Goal: Navigation & Orientation: Find specific page/section

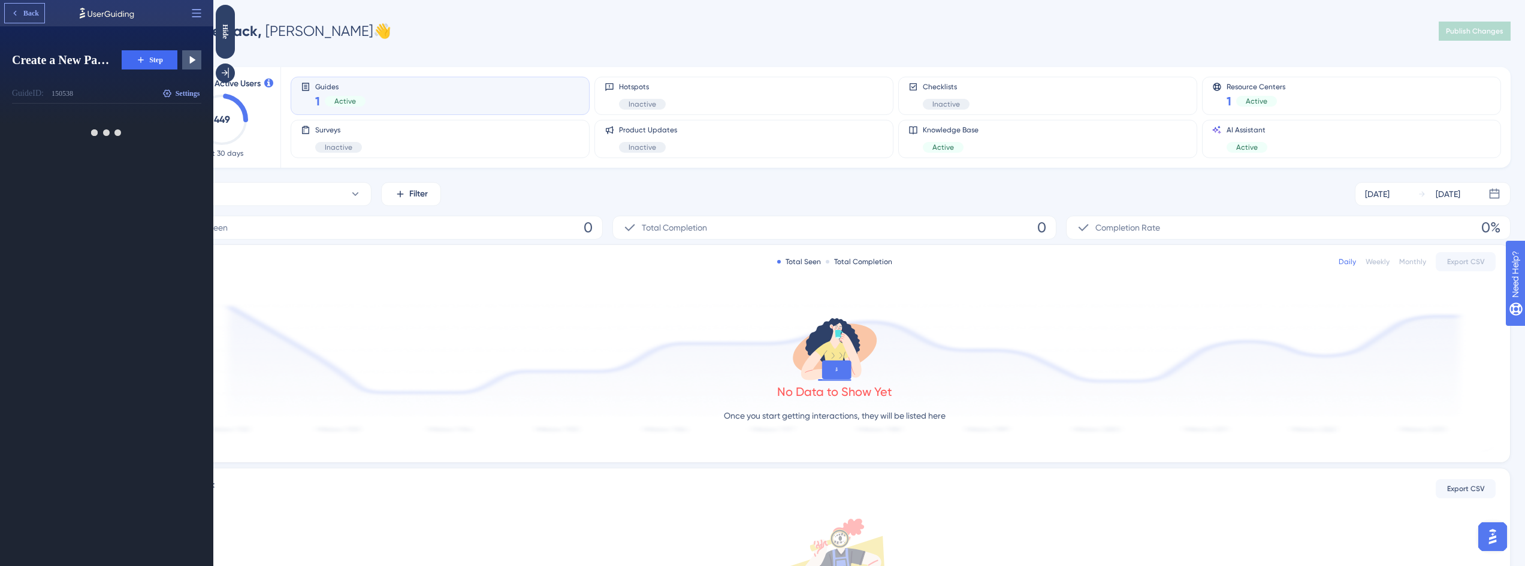
click at [18, 11] on icon at bounding box center [15, 13] width 10 height 10
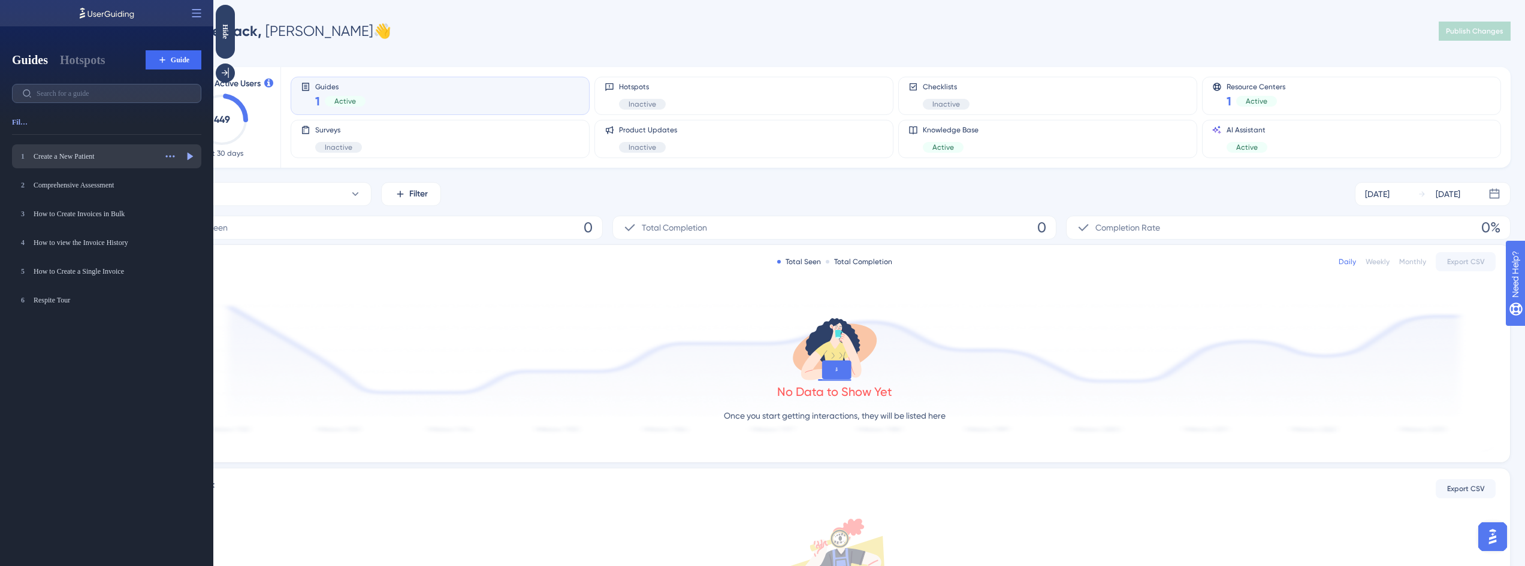
click at [84, 153] on div "Create a New Patient" at bounding box center [95, 157] width 122 height 10
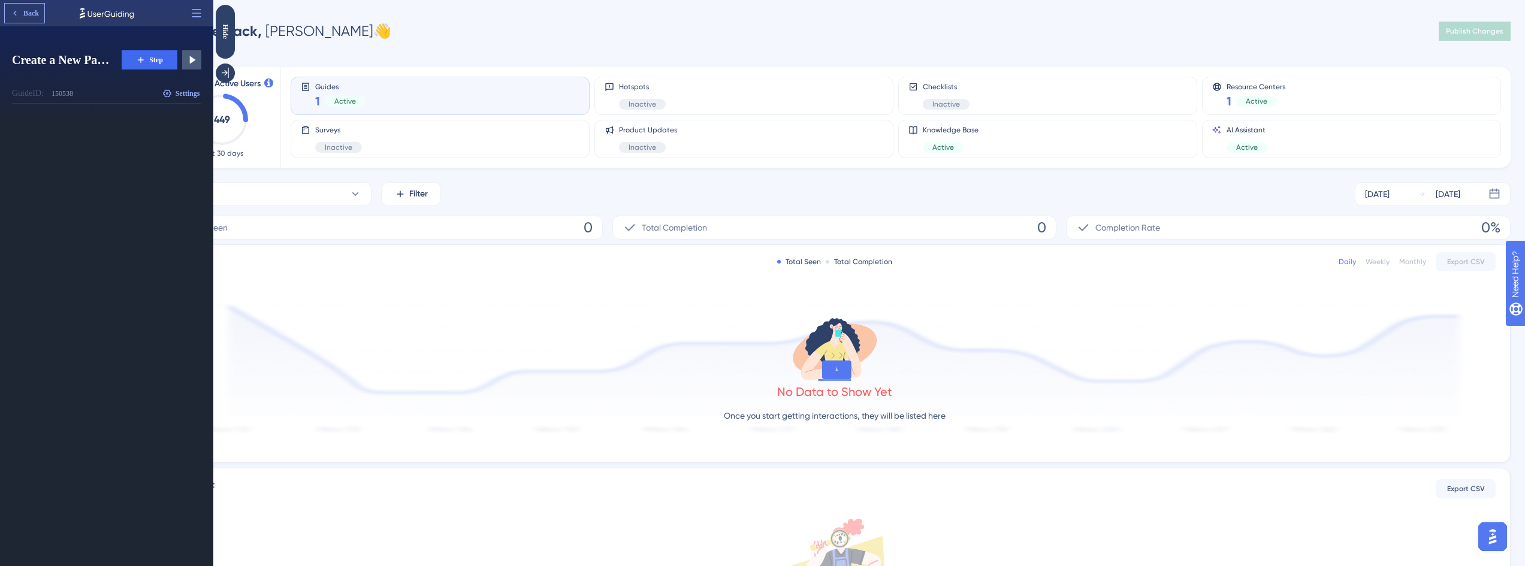
click at [23, 8] on span "Back" at bounding box center [31, 13] width 16 height 10
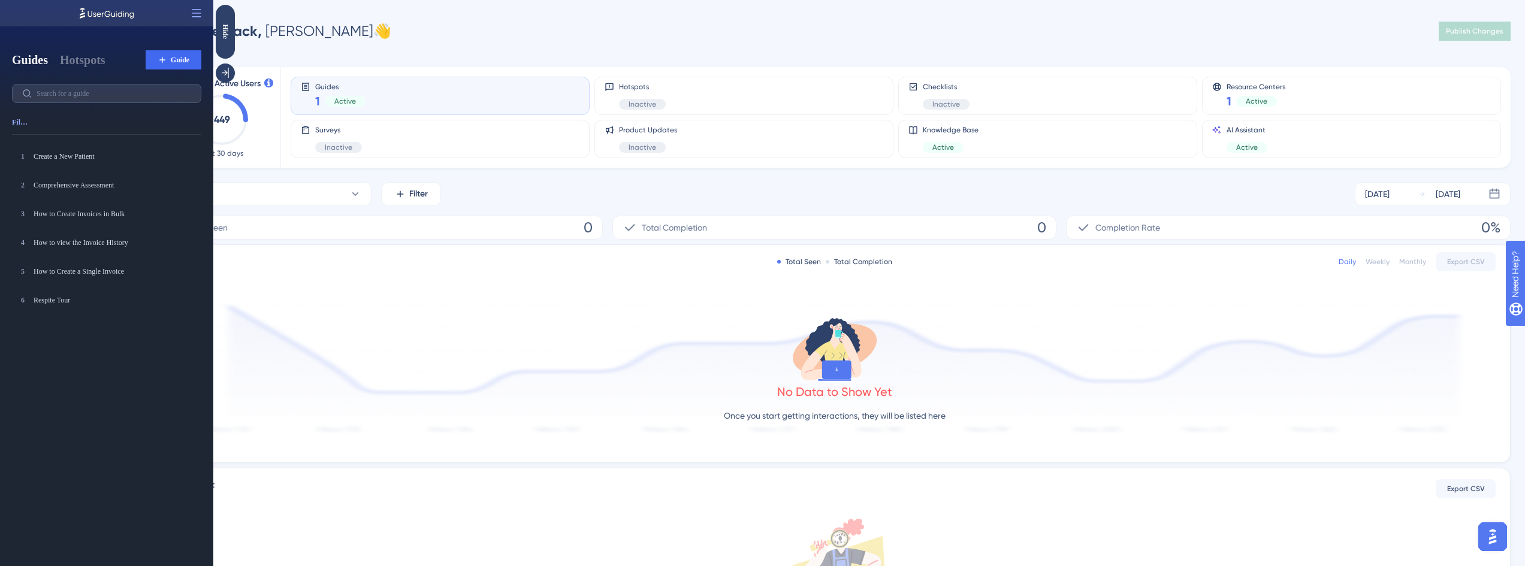
click at [491, 23] on div "Welcome back, [PERSON_NAME] 👋 Publish Changes" at bounding box center [834, 31] width 1353 height 24
